Goal: Transaction & Acquisition: Obtain resource

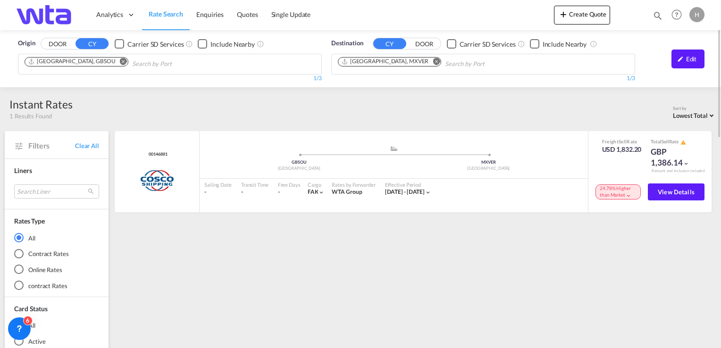
click at [57, 42] on button "DOOR" at bounding box center [57, 44] width 33 height 11
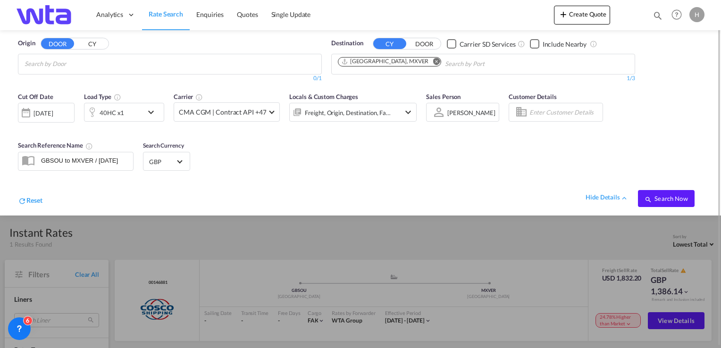
click at [85, 67] on input "Search by Door" at bounding box center [70, 64] width 90 height 15
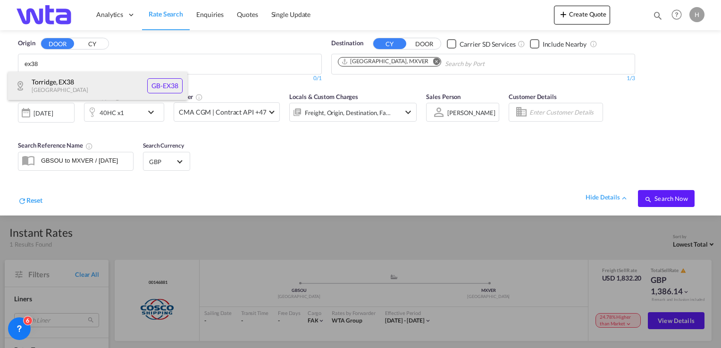
type input "ex38"
click at [73, 86] on div "Torridge , EX38 [GEOGRAPHIC_DATA] [GEOGRAPHIC_DATA]-EX38" at bounding box center [97, 86] width 179 height 28
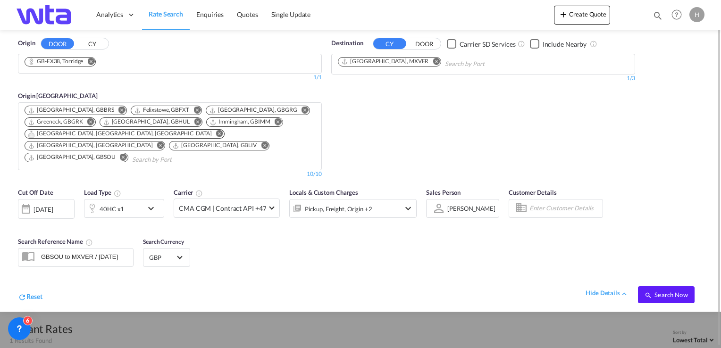
click at [433, 60] on md-icon "Remove" at bounding box center [436, 61] width 7 height 7
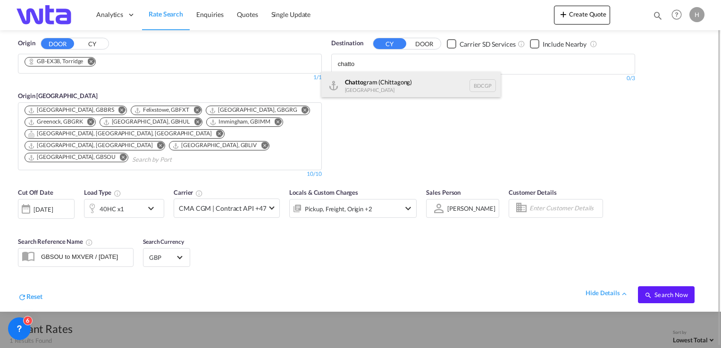
type input "chatto"
click at [384, 90] on div "Chatto gram ([GEOGRAPHIC_DATA]) [GEOGRAPHIC_DATA] BDCGP" at bounding box center [410, 86] width 179 height 28
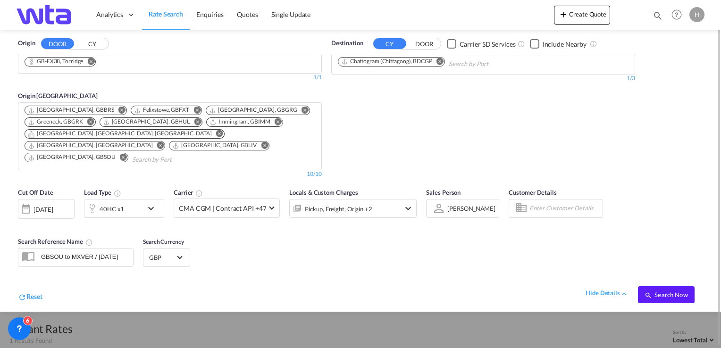
click at [149, 203] on md-icon "icon-chevron-down" at bounding box center [153, 208] width 16 height 11
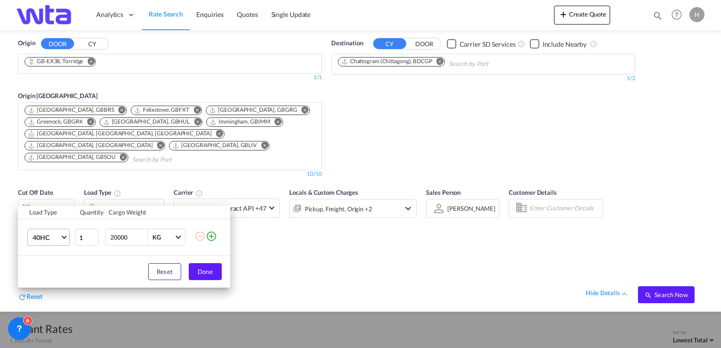
click at [62, 241] on md-select-value "40HC" at bounding box center [51, 237] width 38 height 16
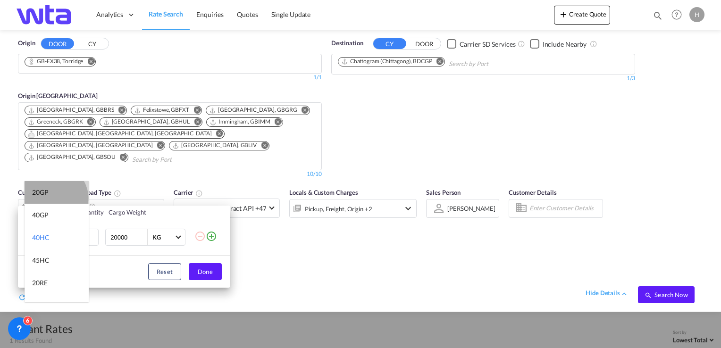
click at [54, 198] on md-option "20GP" at bounding box center [57, 192] width 64 height 23
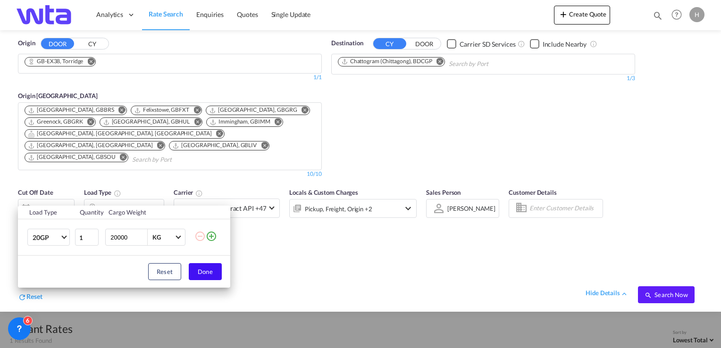
click at [206, 270] on button "Done" at bounding box center [205, 271] width 33 height 17
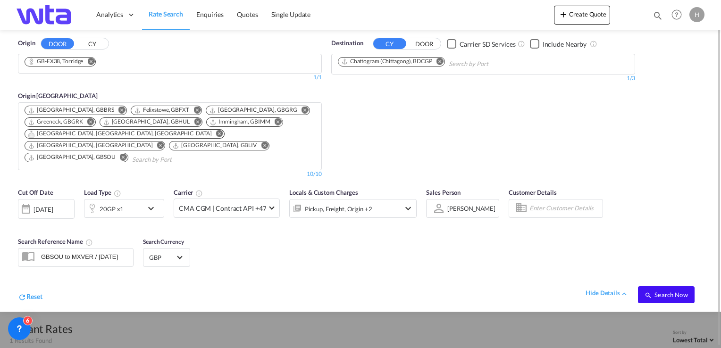
click at [665, 291] on span "Search Now" at bounding box center [666, 295] width 43 height 8
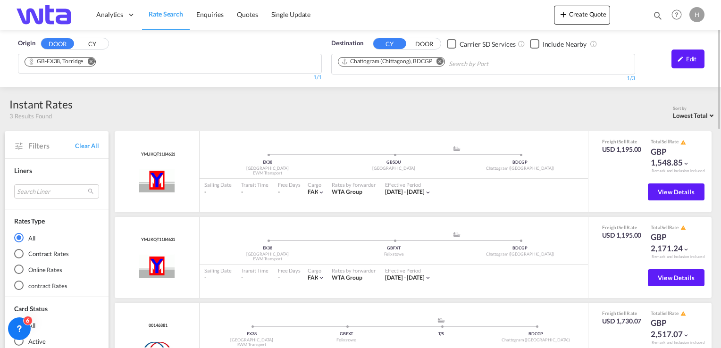
click at [86, 43] on button "CY" at bounding box center [92, 44] width 33 height 11
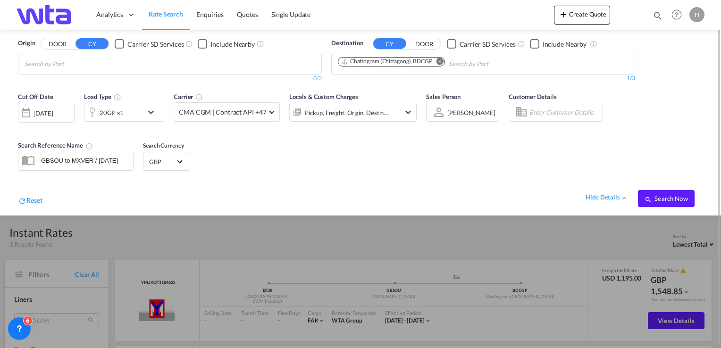
click at [76, 67] on input "Search by Port" at bounding box center [70, 64] width 90 height 15
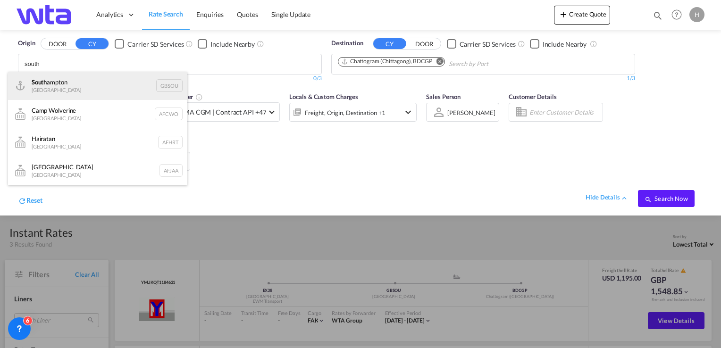
type input "south"
click at [63, 83] on div "[GEOGRAPHIC_DATA] [GEOGRAPHIC_DATA] GBSOU" at bounding box center [97, 86] width 179 height 28
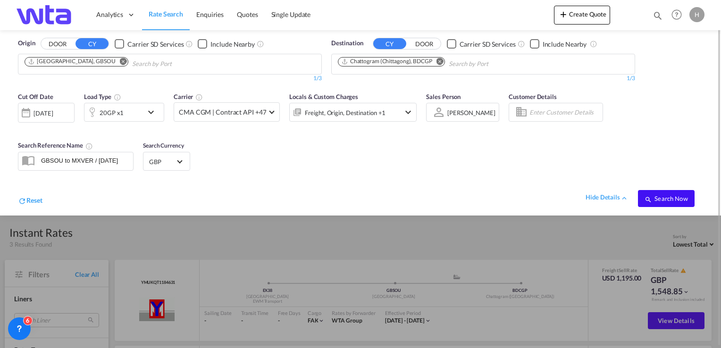
click at [675, 198] on span "Search Now" at bounding box center [666, 199] width 43 height 8
